Goal: Navigation & Orientation: Understand site structure

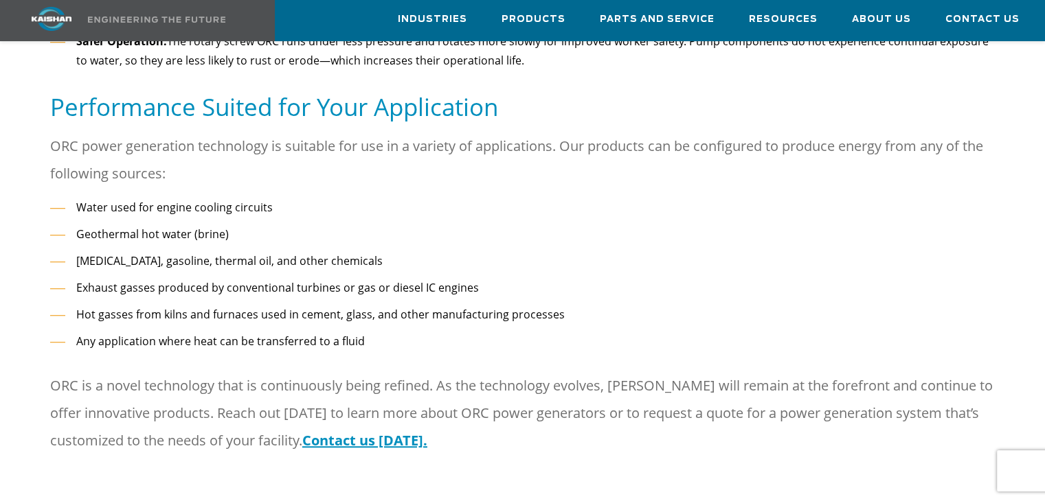
scroll to position [610, 0]
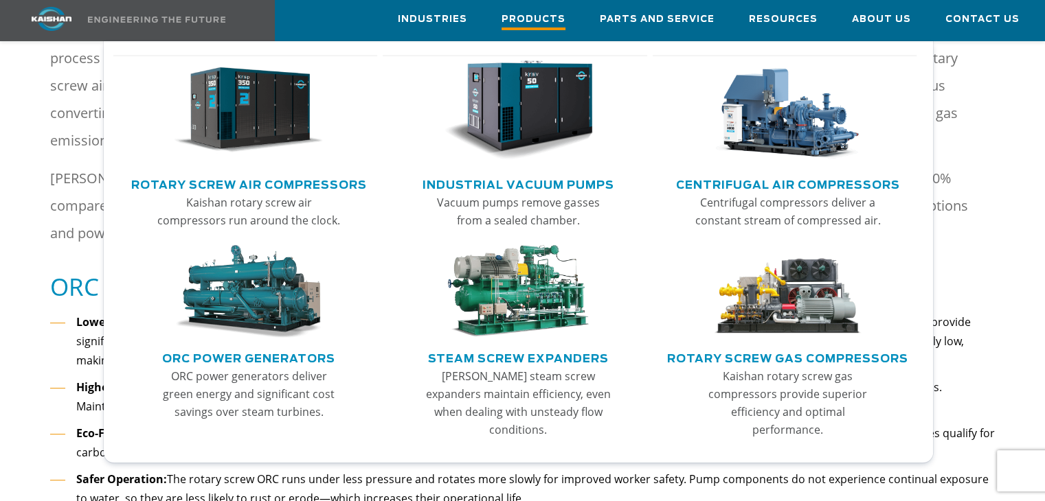
click at [556, 23] on span "Products" at bounding box center [533, 21] width 64 height 19
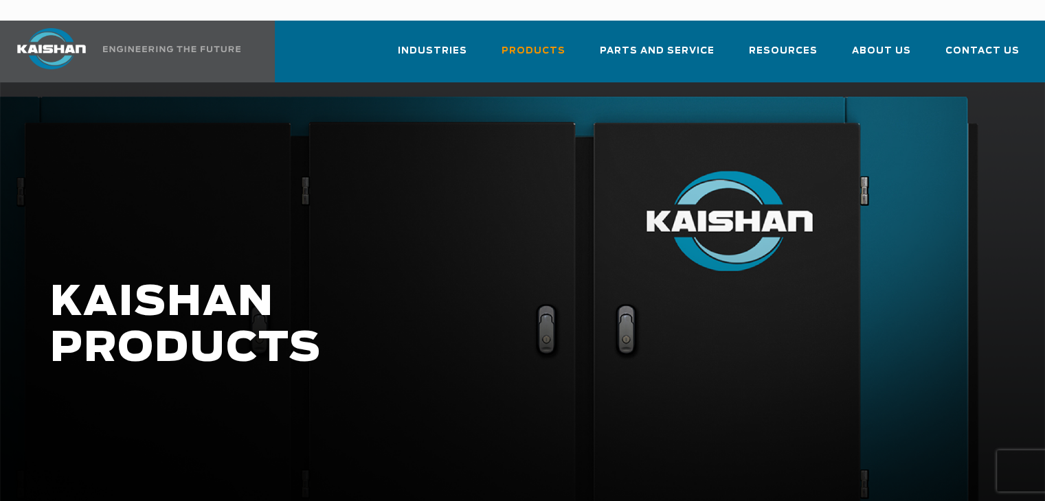
click at [988, 248] on div at bounding box center [522, 339] width 1045 height 515
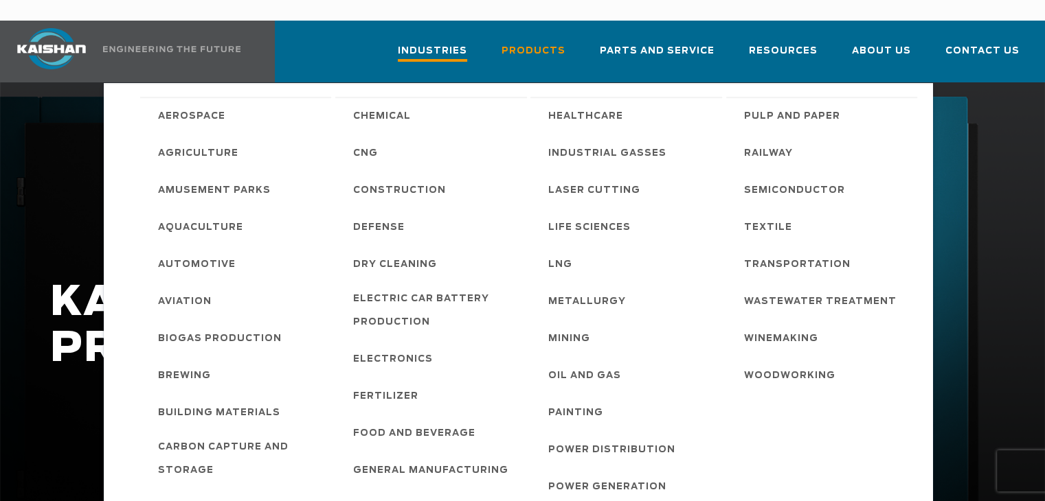
click at [448, 43] on span "Industries" at bounding box center [432, 52] width 69 height 19
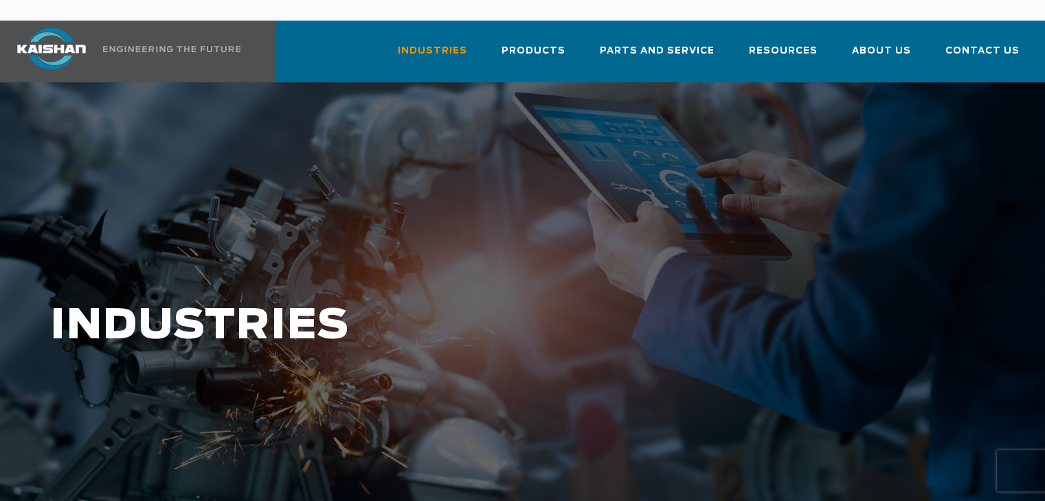
click at [59, 30] on img at bounding box center [51, 48] width 103 height 41
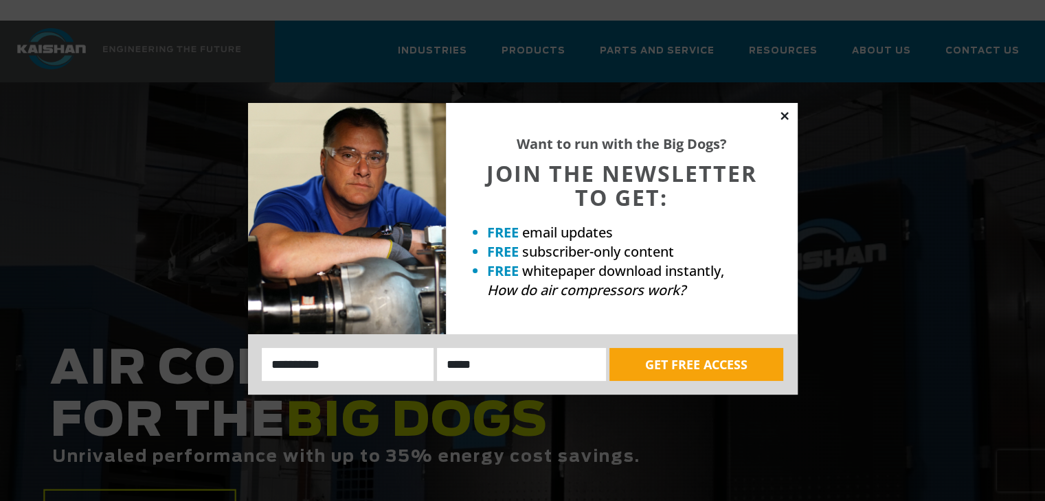
click at [786, 115] on icon at bounding box center [784, 116] width 12 height 12
